Goal: Information Seeking & Learning: Learn about a topic

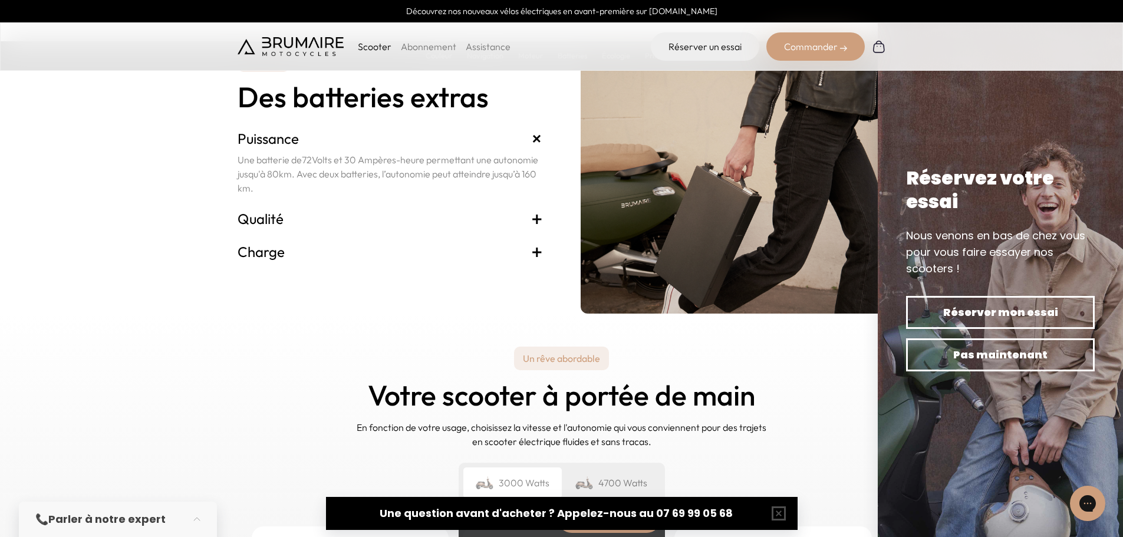
scroll to position [2516, 0]
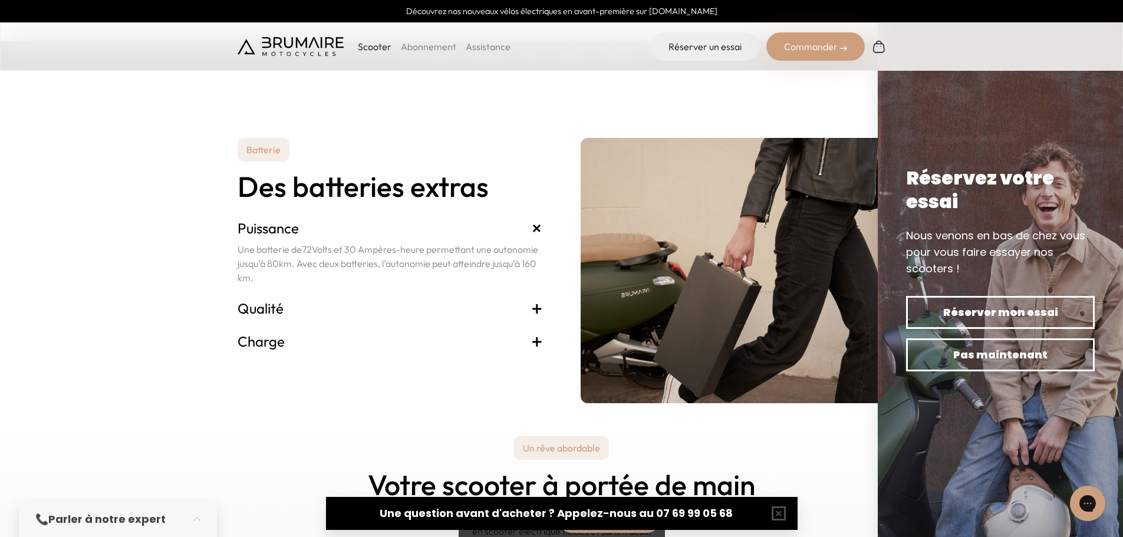
click at [272, 305] on h3 "Qualité +" at bounding box center [390, 308] width 305 height 19
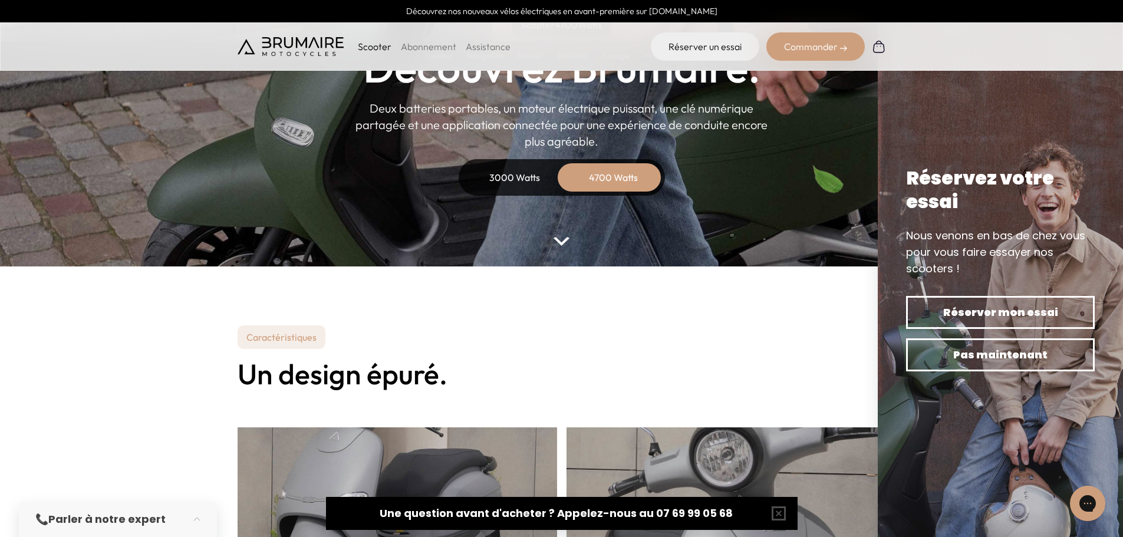
scroll to position [0, 0]
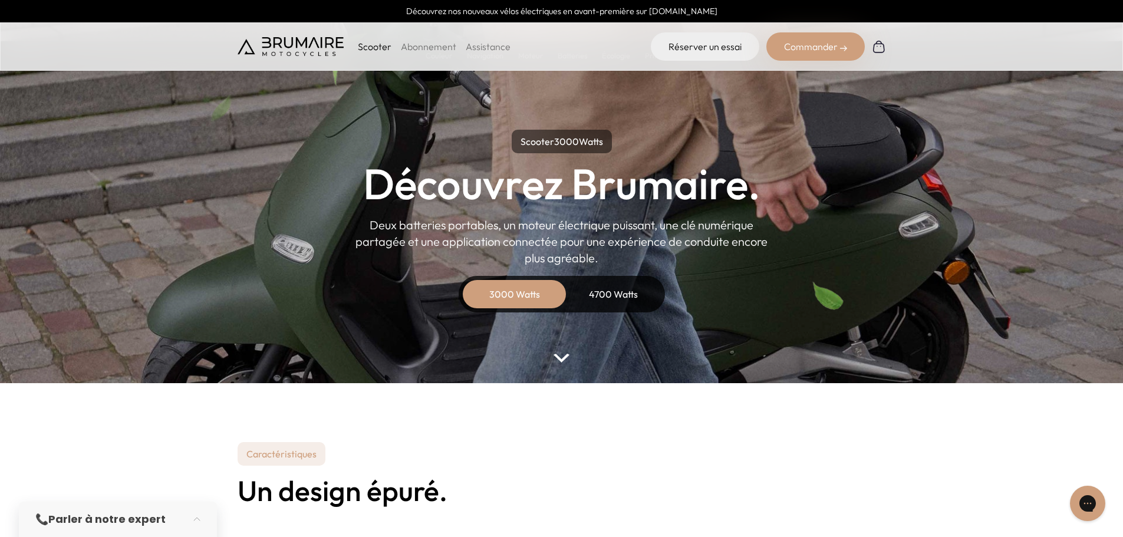
click at [632, 294] on div "4700 Watts" at bounding box center [614, 294] width 94 height 28
